Goal: Use online tool/utility: Utilize a website feature to perform a specific function

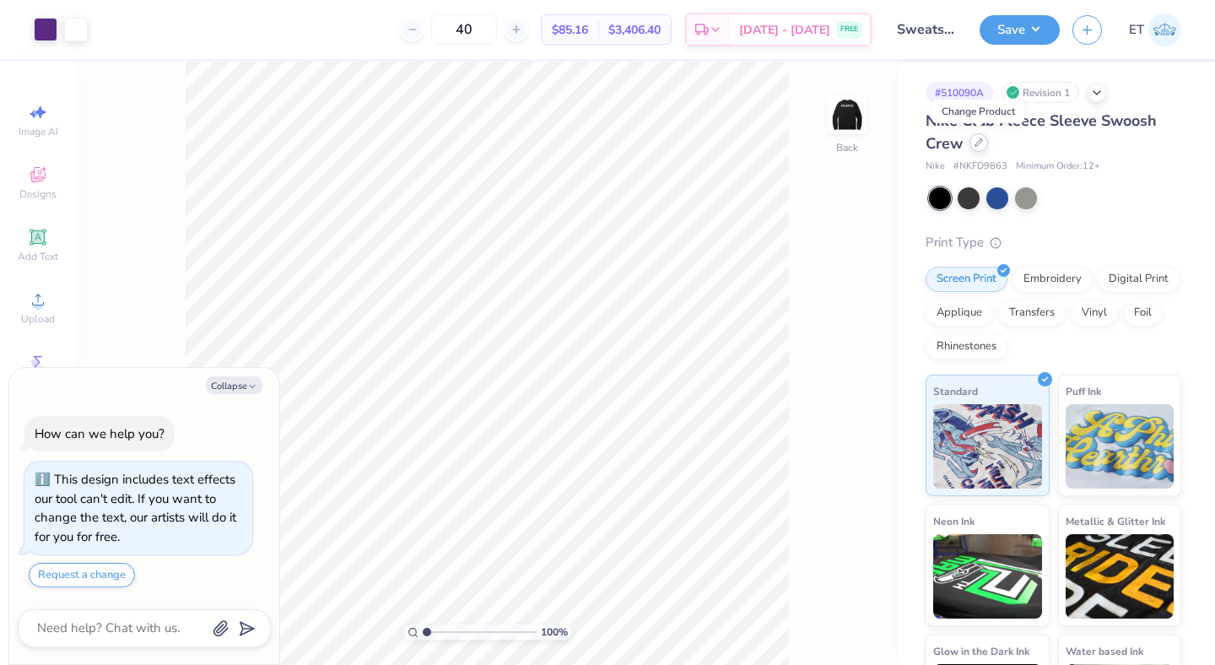
click at [983, 145] on div at bounding box center [979, 142] width 19 height 19
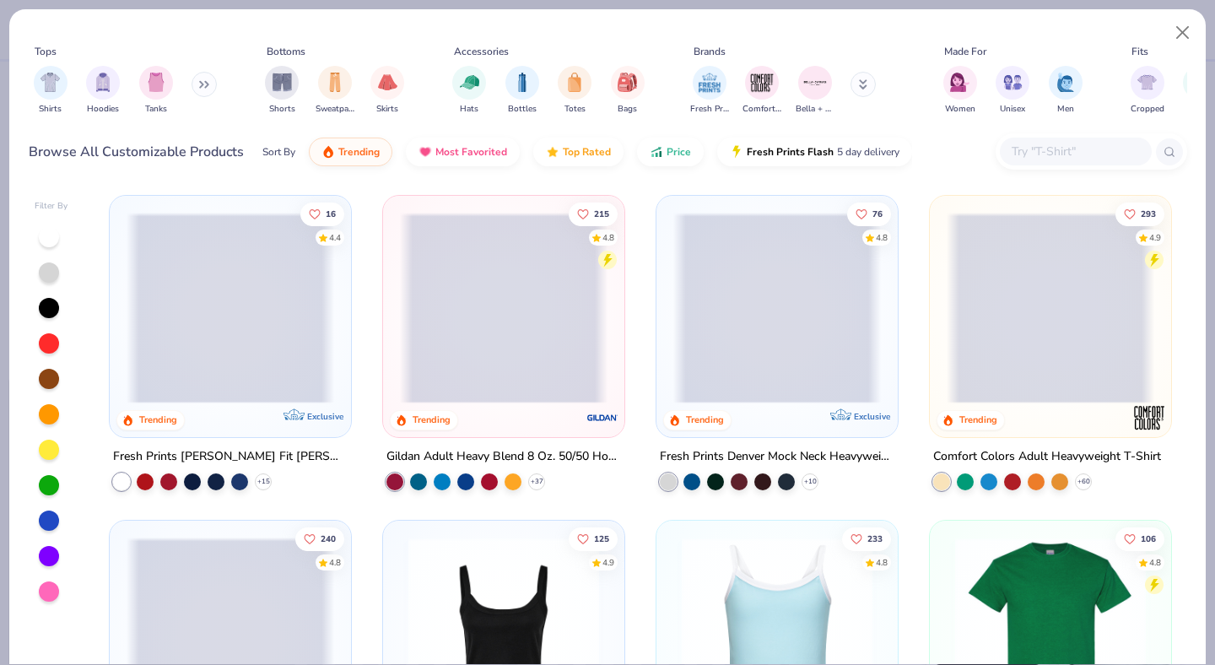
click at [1060, 149] on input "text" at bounding box center [1075, 151] width 130 height 19
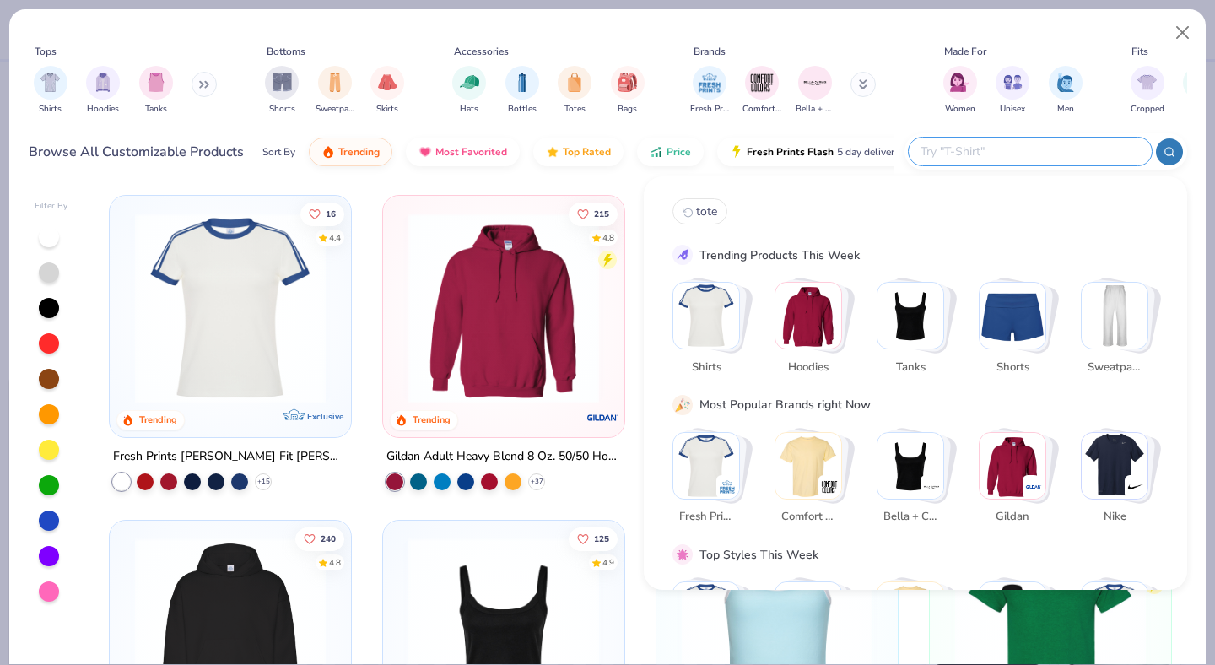
type textarea "x"
paste input "CJ1611"
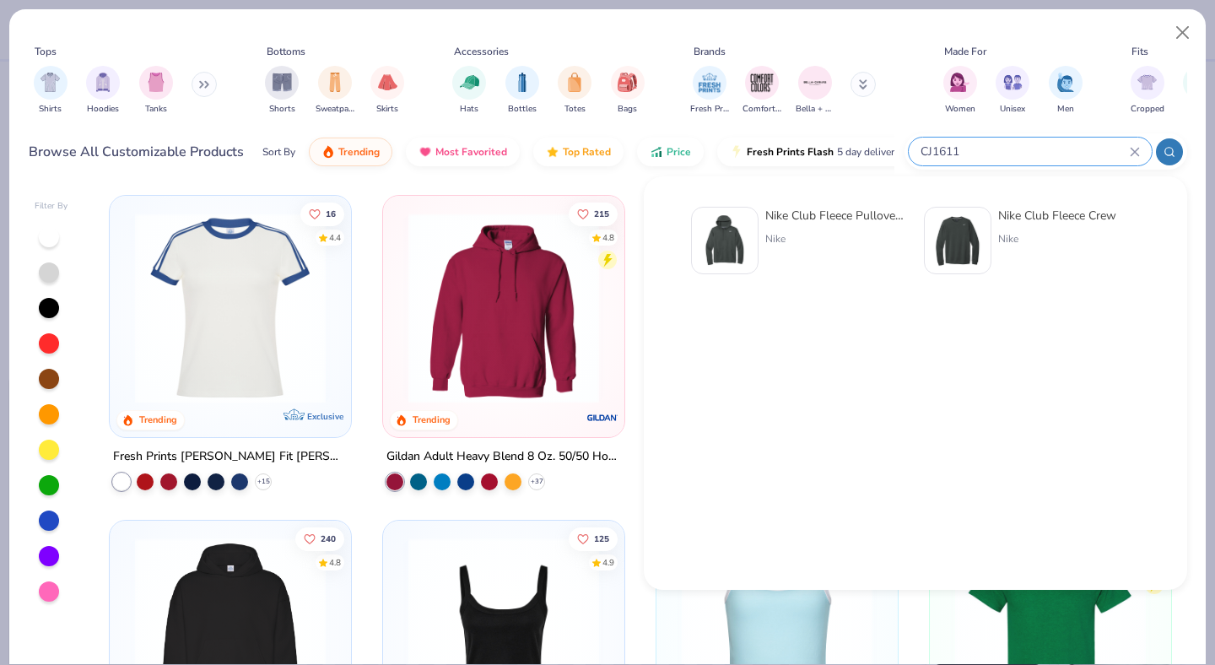
type input "CJ1611"
click at [837, 232] on div "Nike" at bounding box center [836, 238] width 142 height 15
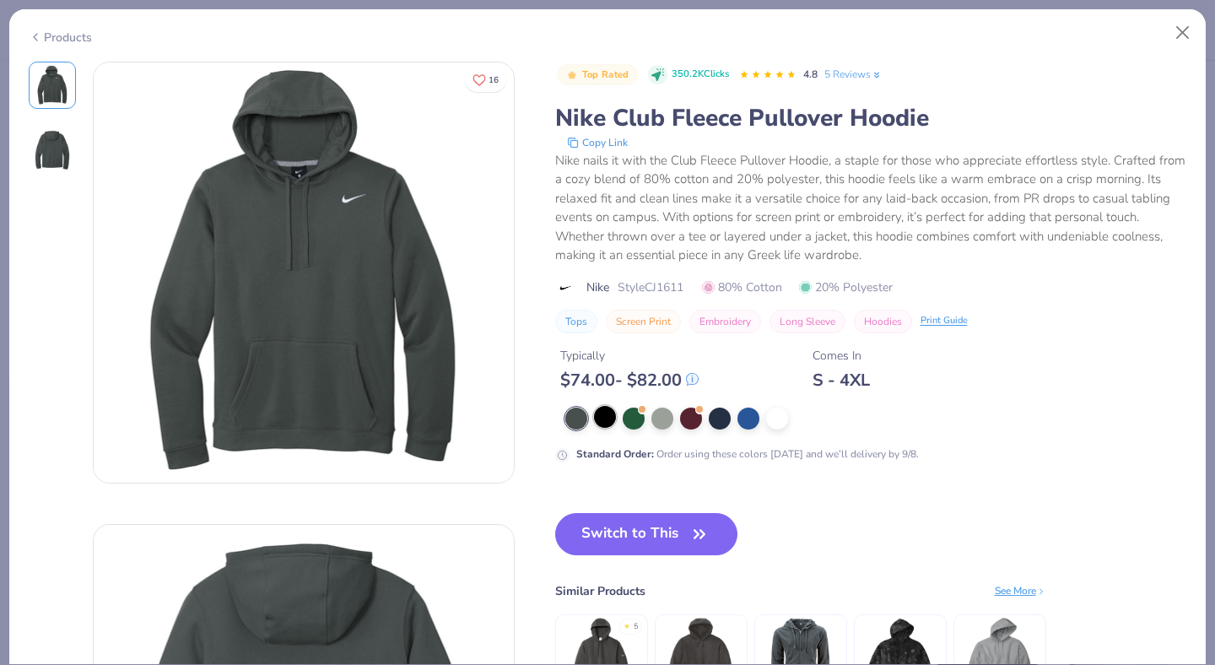
click at [603, 420] on div at bounding box center [605, 417] width 22 height 22
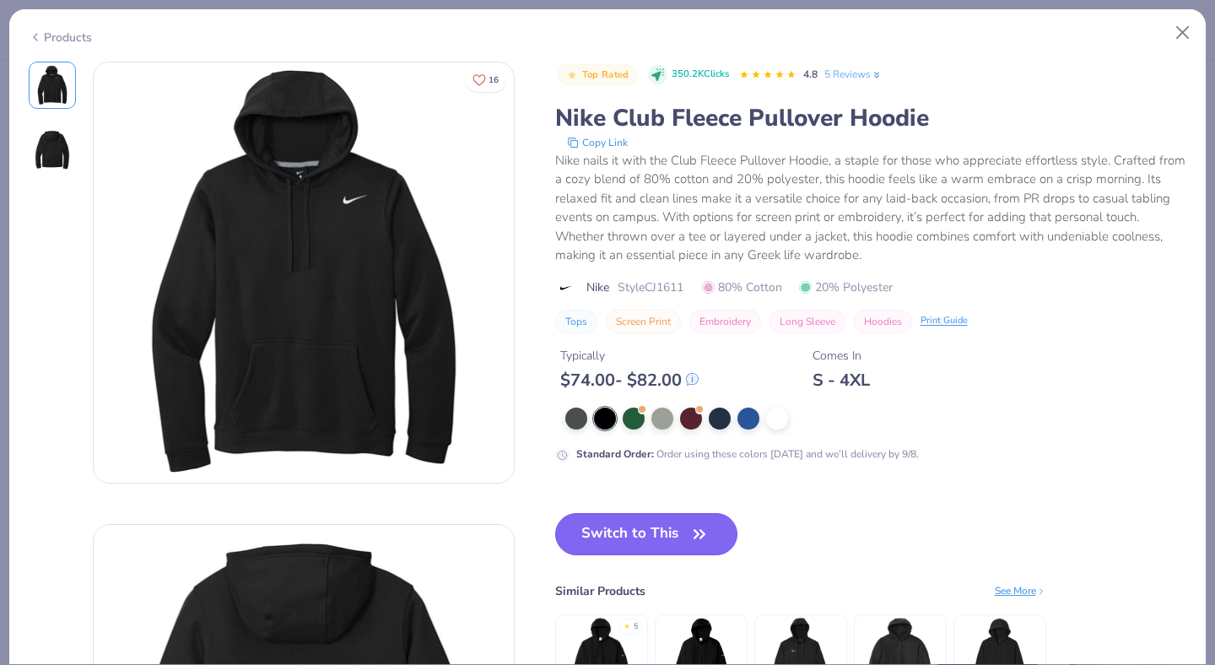
click at [642, 532] on button "Switch to This" at bounding box center [646, 534] width 183 height 42
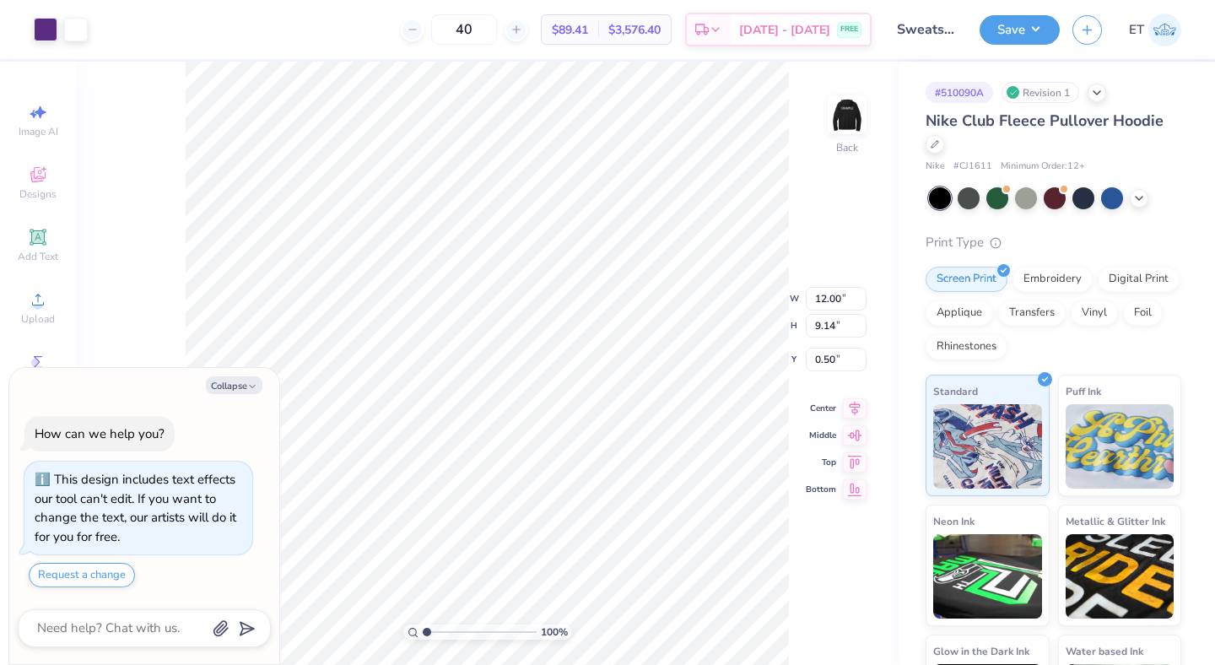
type textarea "x"
type input "3.00"
click at [1012, 35] on button "Save" at bounding box center [1020, 28] width 80 height 30
type textarea "x"
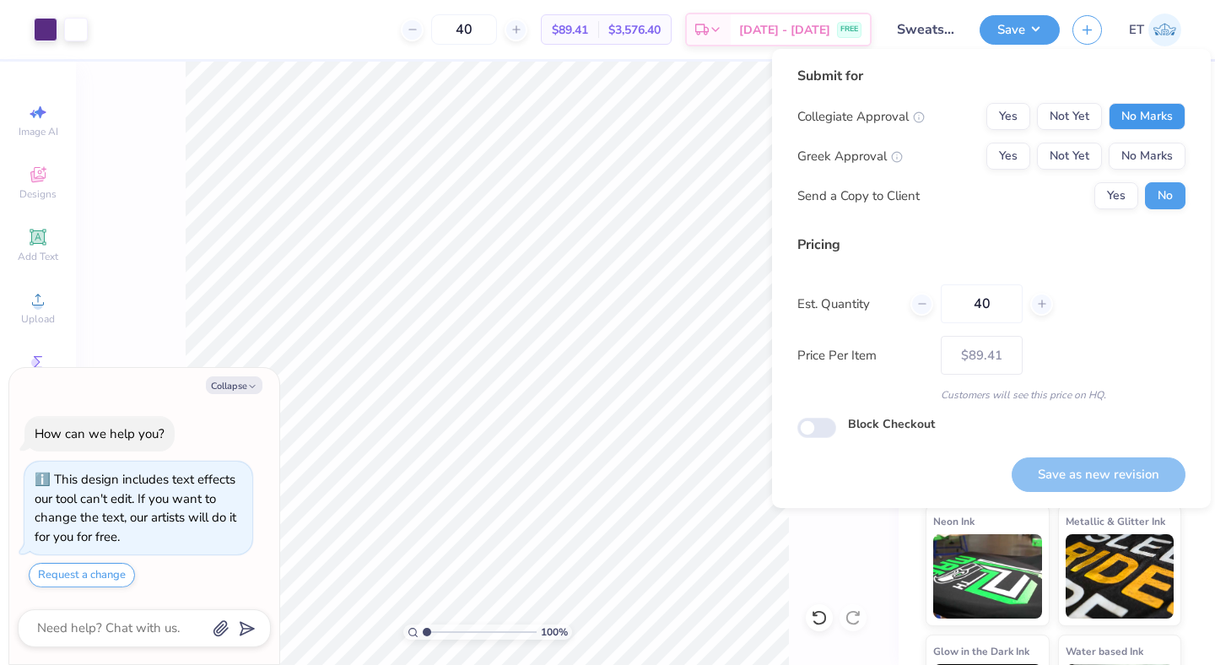
click at [1128, 112] on button "No Marks" at bounding box center [1147, 116] width 77 height 27
click at [1133, 155] on button "No Marks" at bounding box center [1147, 156] width 77 height 27
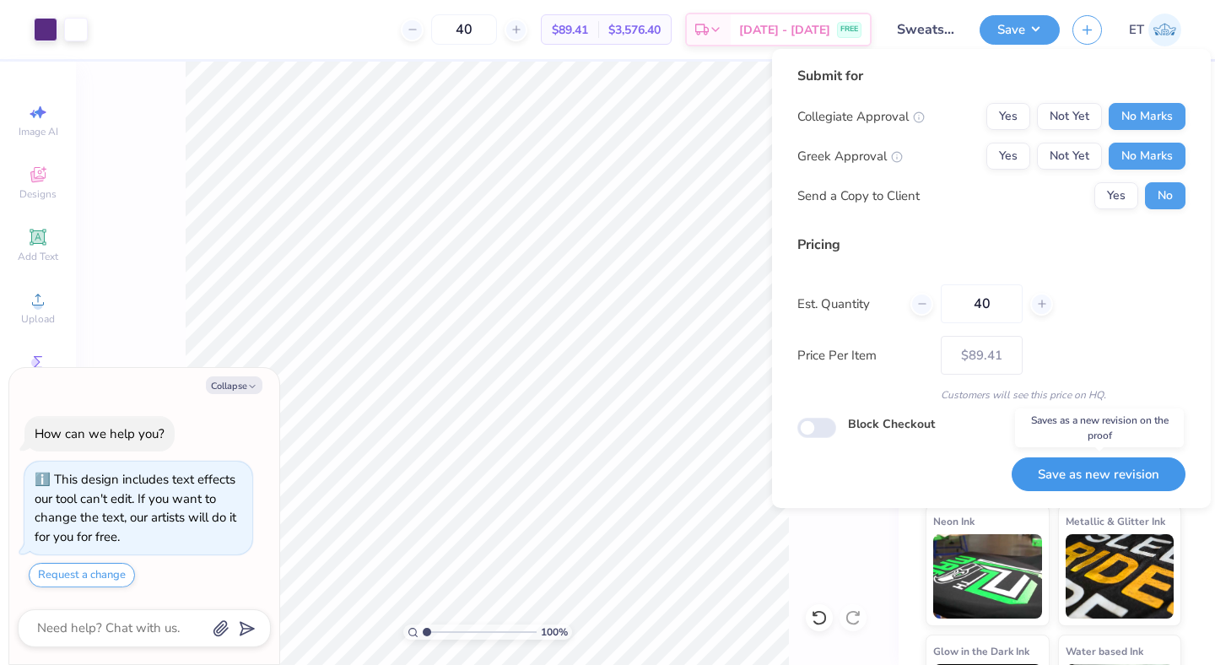
click at [1107, 469] on button "Save as new revision" at bounding box center [1099, 474] width 174 height 35
type input "$89.41"
type textarea "x"
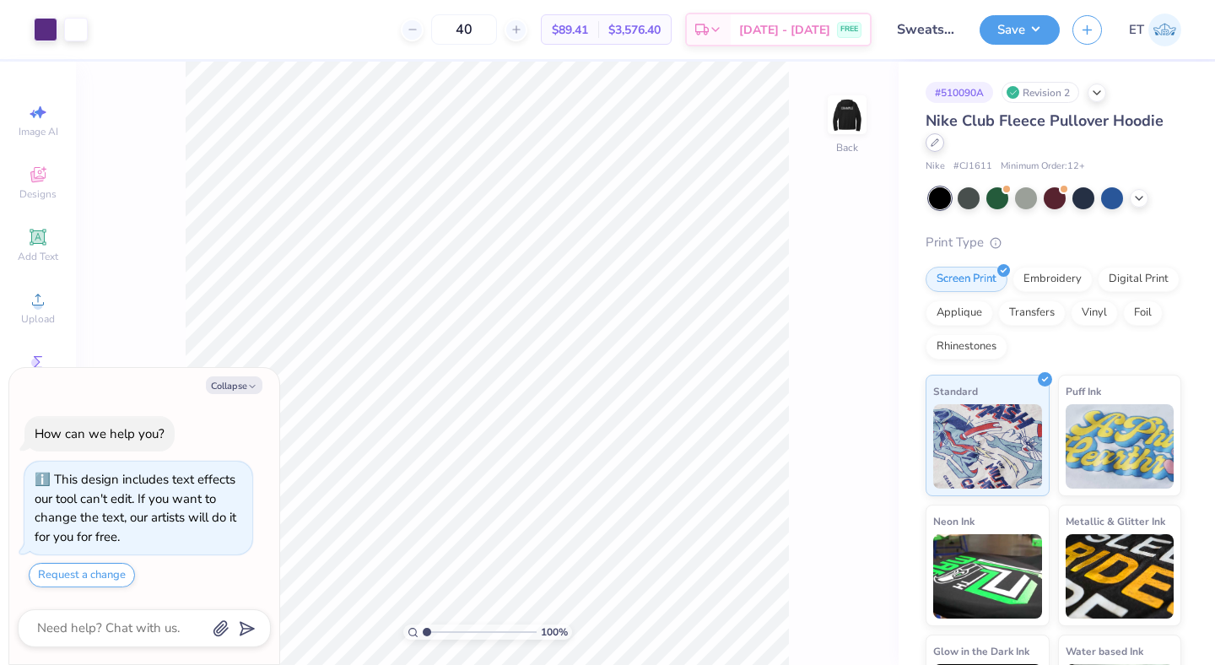
click at [938, 141] on icon at bounding box center [935, 142] width 8 height 8
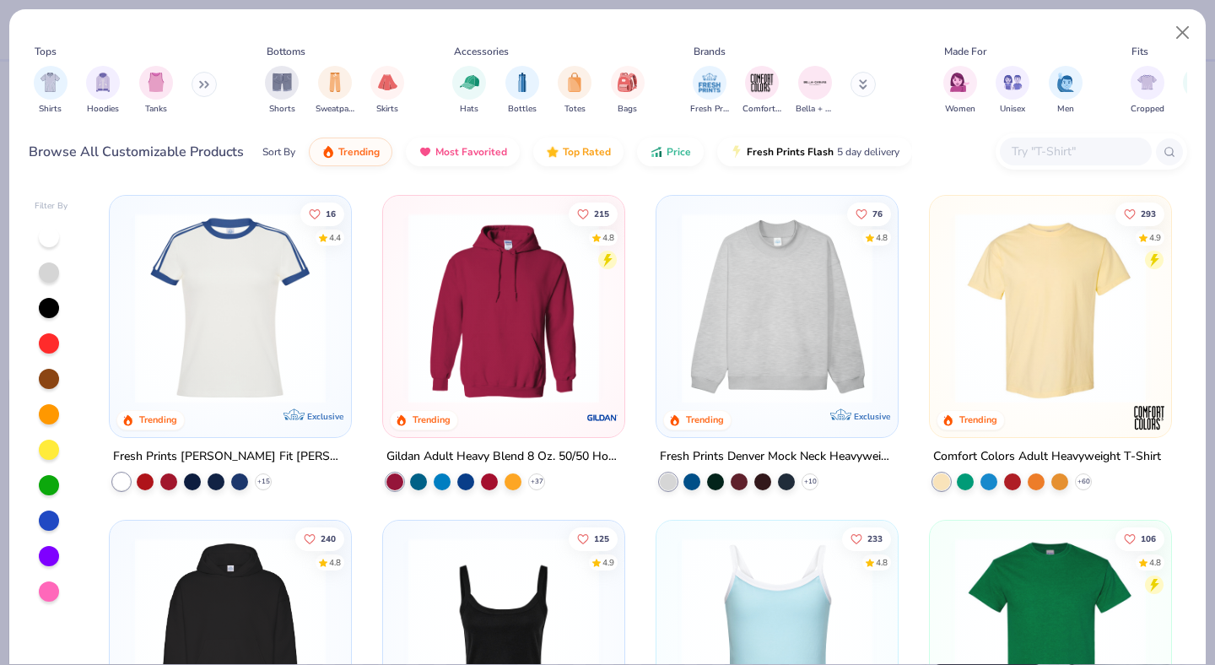
type textarea "x"
click at [1059, 155] on input "text" at bounding box center [1075, 151] width 130 height 19
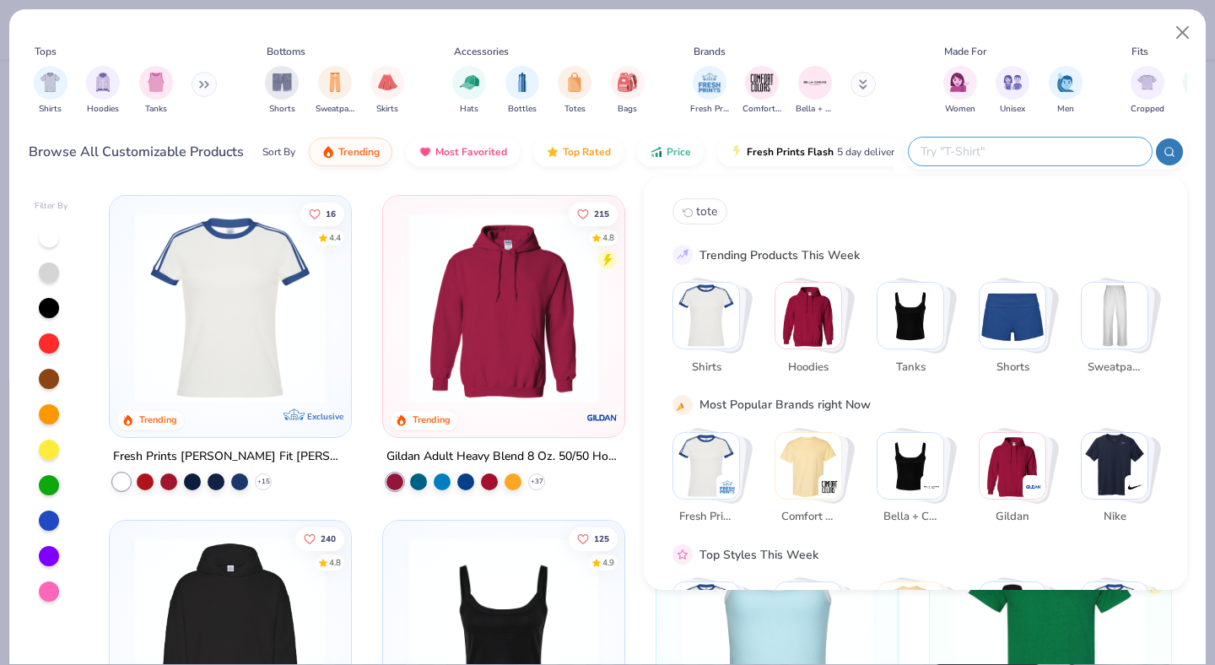
paste input "PC78H"
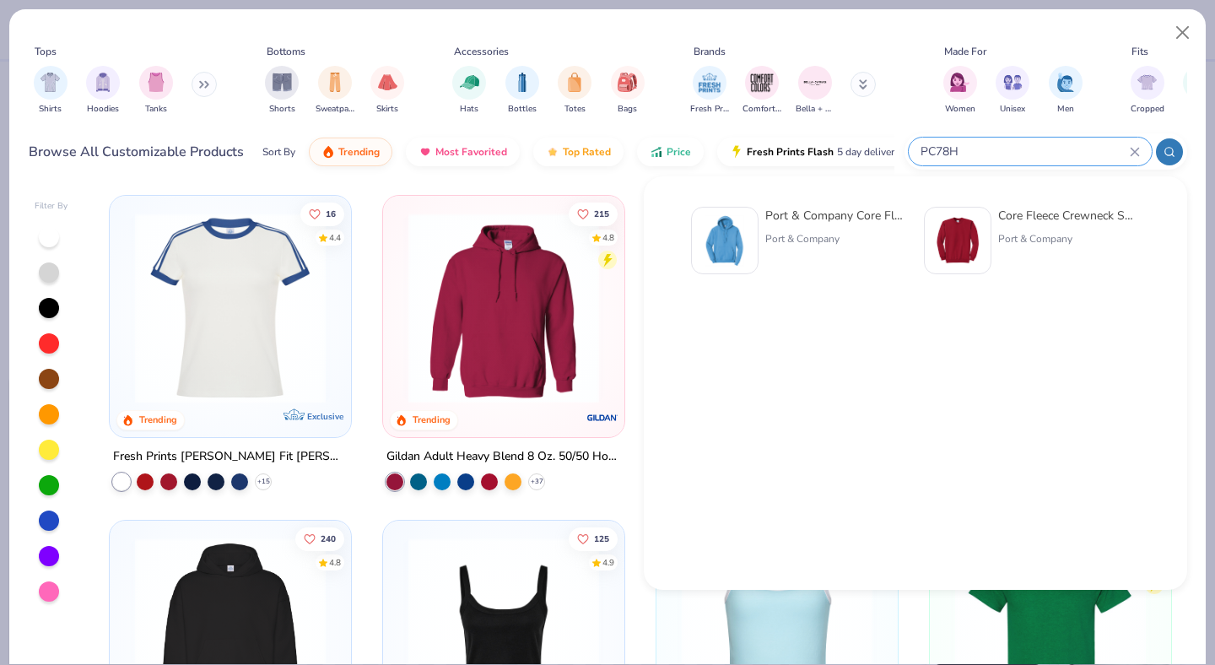
type input "PC78H"
click at [816, 217] on div "Port & Company Core Fleece Pullover Hooded Sweatshirt" at bounding box center [836, 216] width 142 height 18
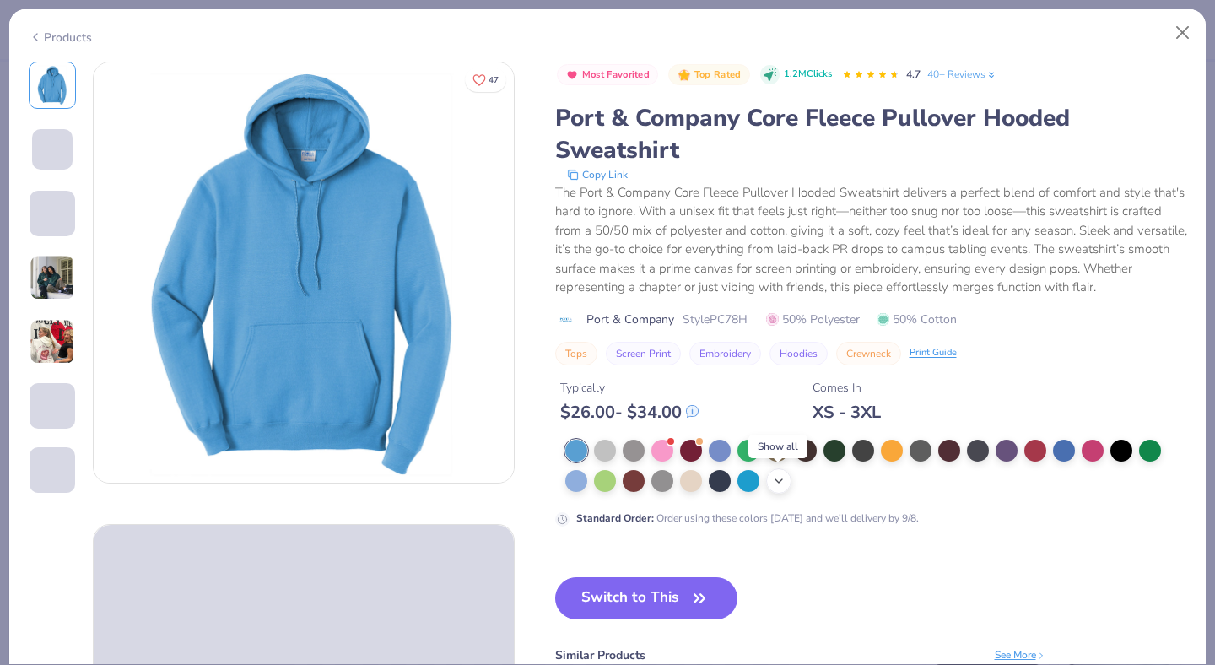
click at [780, 484] on icon at bounding box center [779, 481] width 14 height 14
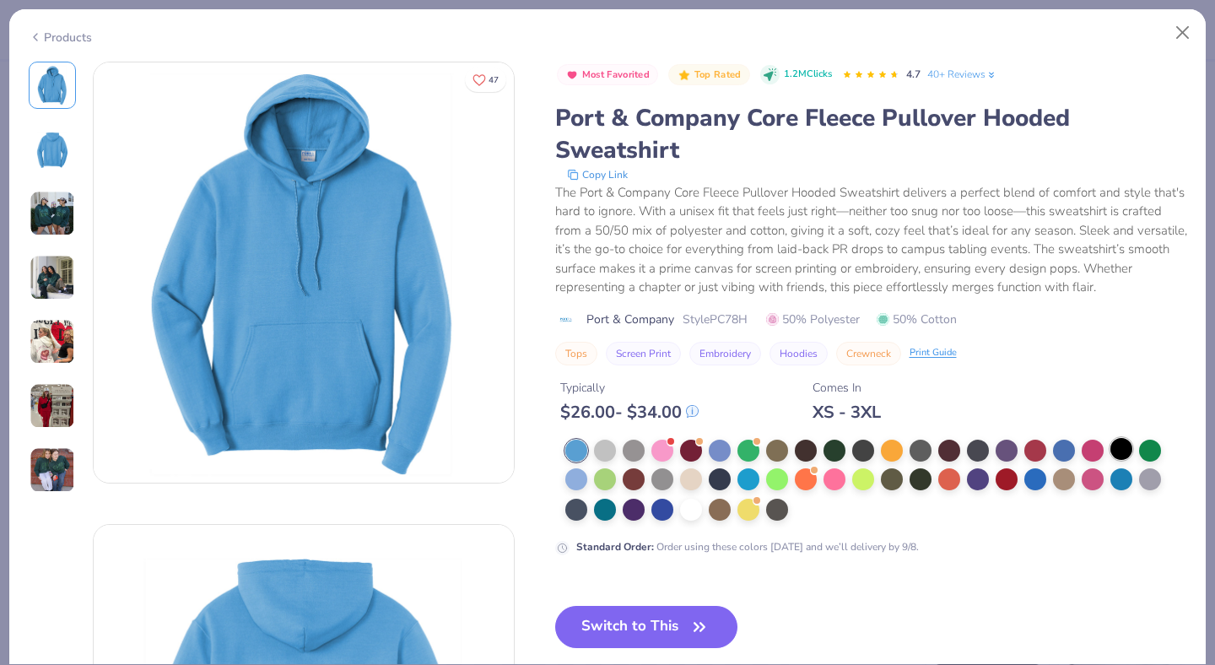
click at [1123, 451] on div at bounding box center [1122, 449] width 22 height 22
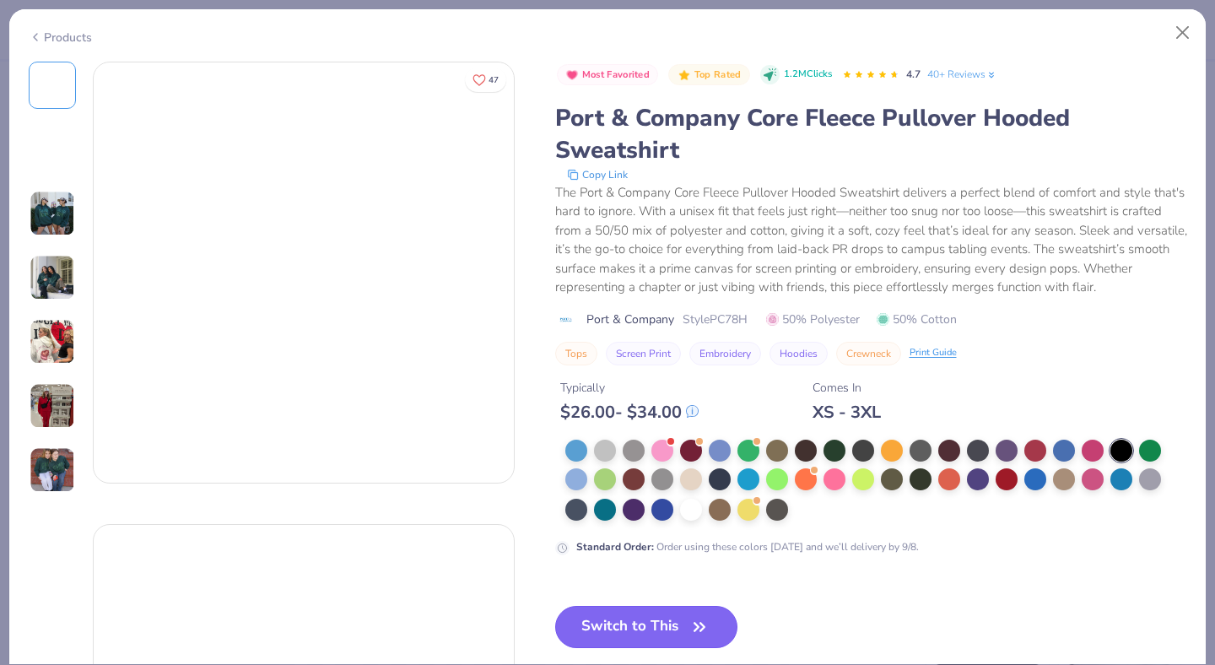
click at [661, 616] on button "Switch to This" at bounding box center [646, 627] width 183 height 42
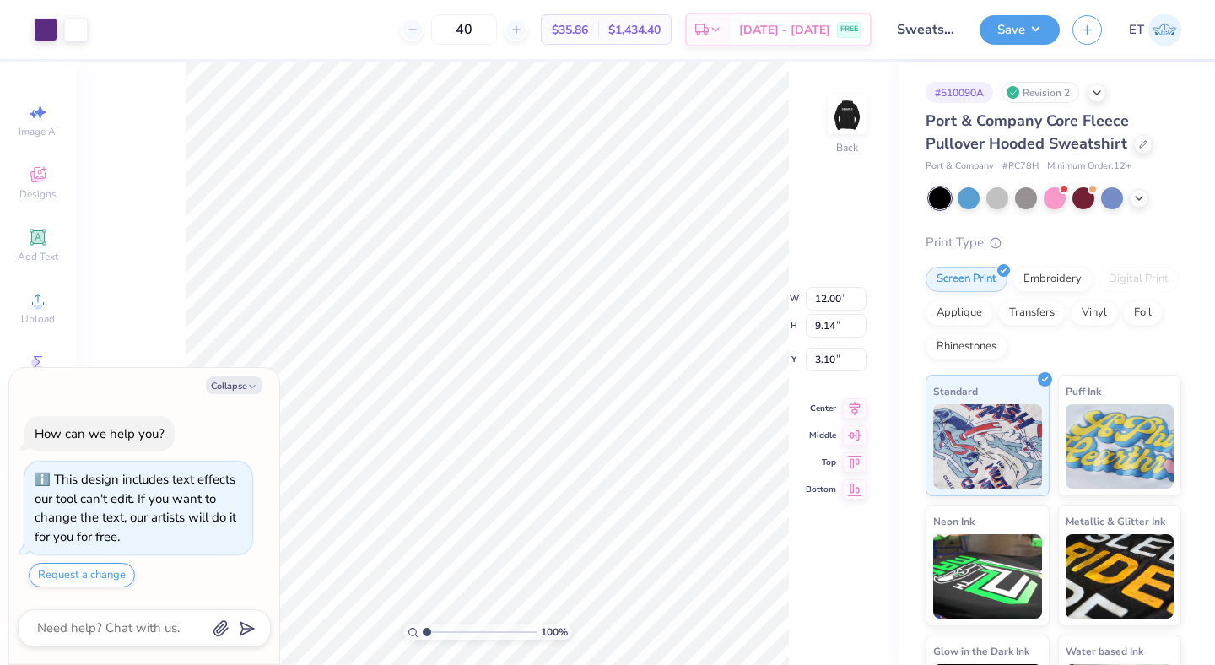
type textarea "x"
type input "3.00"
type textarea "x"
type input "11.30"
type input "8.61"
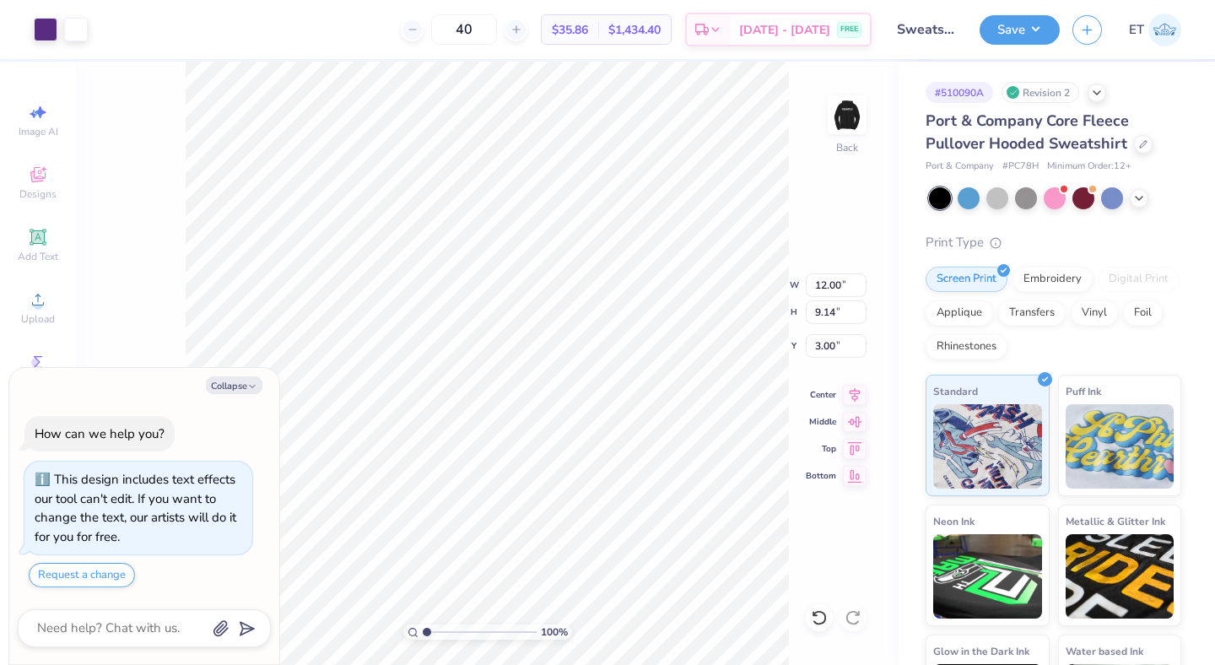
type input "3.53"
type textarea "x"
type input "3.00"
click at [834, 117] on img at bounding box center [848, 115] width 68 height 68
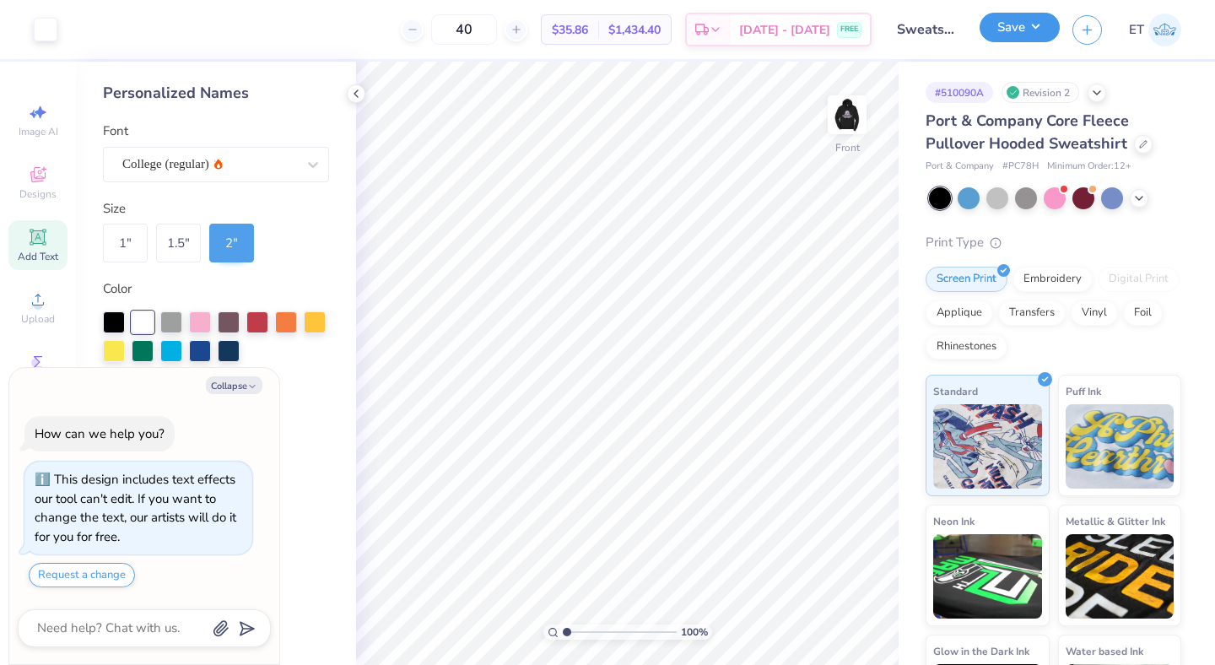
click at [1029, 39] on button "Save" at bounding box center [1020, 28] width 80 height 30
type textarea "x"
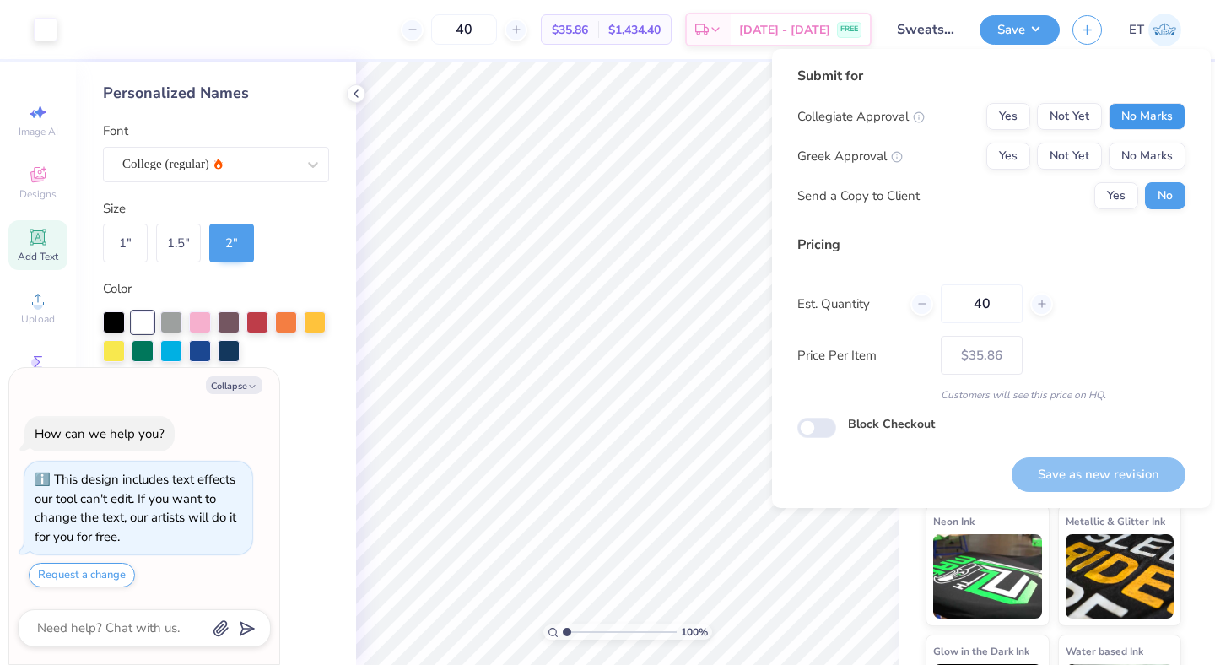
click at [1138, 127] on button "No Marks" at bounding box center [1147, 116] width 77 height 27
click at [1145, 157] on button "No Marks" at bounding box center [1147, 156] width 77 height 27
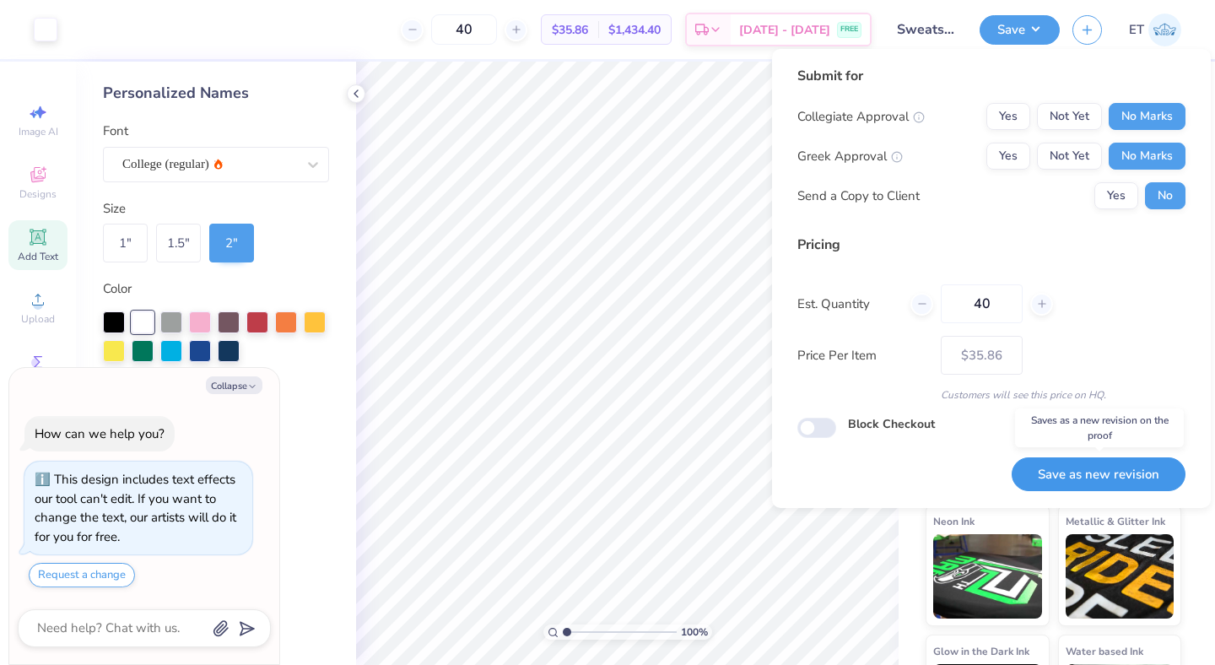
click at [1074, 477] on button "Save as new revision" at bounding box center [1099, 474] width 174 height 35
type input "$35.86"
type textarea "x"
